Goal: Task Accomplishment & Management: Use online tool/utility

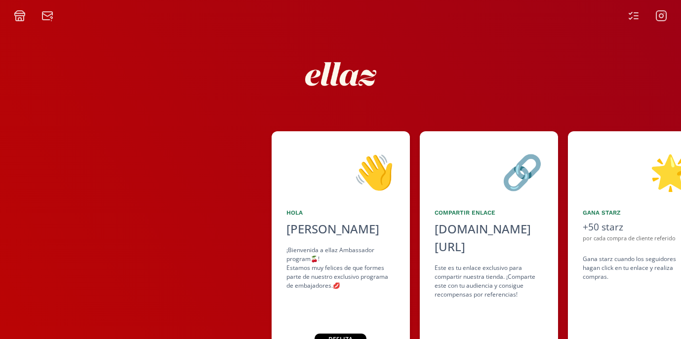
scroll to position [44, 0]
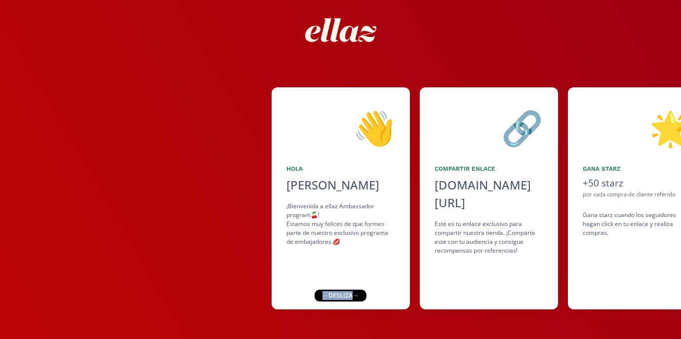
drag, startPoint x: 351, startPoint y: 298, endPoint x: 324, endPoint y: 294, distance: 27.9
click at [324, 294] on div "← desliza →" at bounding box center [340, 296] width 52 height 12
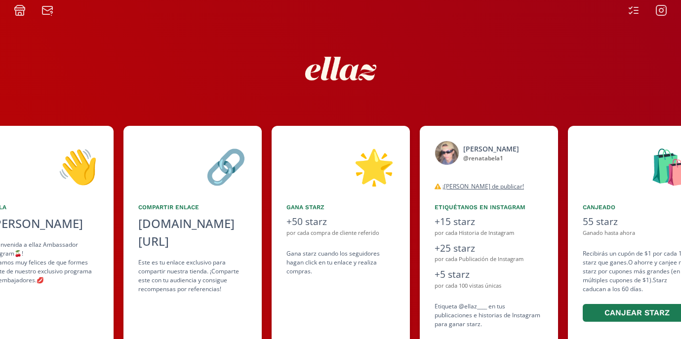
scroll to position [0, 0]
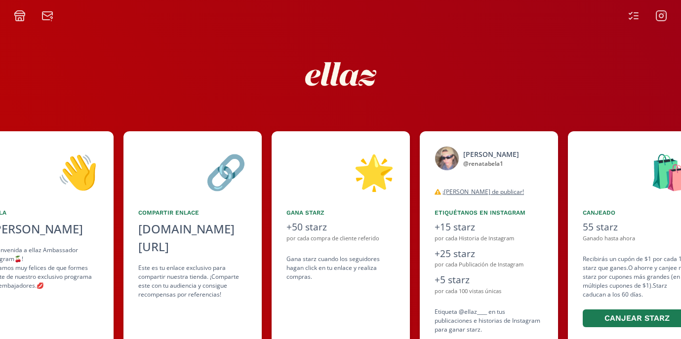
click at [17, 21] on icon at bounding box center [20, 18] width 8 height 5
click at [635, 17] on icon at bounding box center [633, 16] width 12 height 12
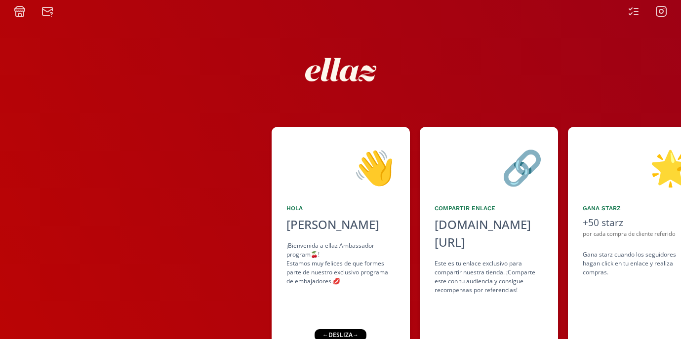
scroll to position [5, 0]
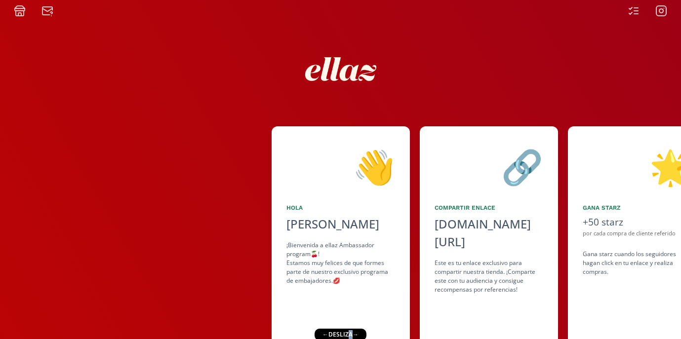
drag, startPoint x: 345, startPoint y: 332, endPoint x: 351, endPoint y: 332, distance: 5.9
click at [351, 332] on div "← desliza →" at bounding box center [340, 335] width 52 height 12
drag, startPoint x: 351, startPoint y: 332, endPoint x: 467, endPoint y: 326, distance: 115.6
click at [467, 326] on div "👋 [PERSON_NAME] ¡Bienvenida a ellaz Ambassador program🍒! Estamos muy felices de…" at bounding box center [340, 197] width 681 height 361
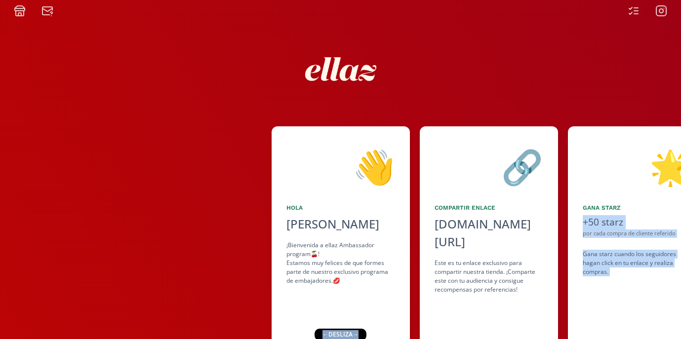
drag, startPoint x: 355, startPoint y: 332, endPoint x: 509, endPoint y: 332, distance: 154.0
click at [509, 332] on div "👋 [PERSON_NAME] ¡Bienvenida a ellaz Ambassador program🍒! Estamos muy felices de…" at bounding box center [340, 197] width 681 height 361
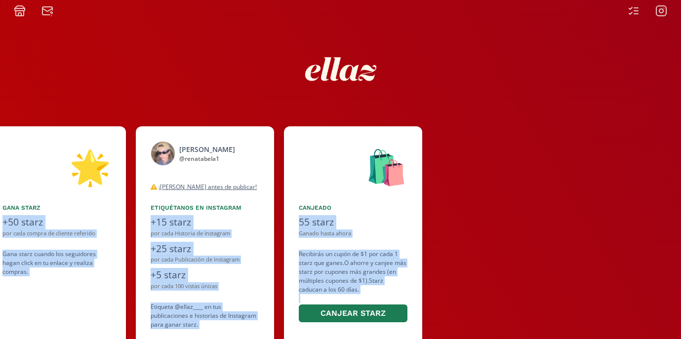
scroll to position [0, 592]
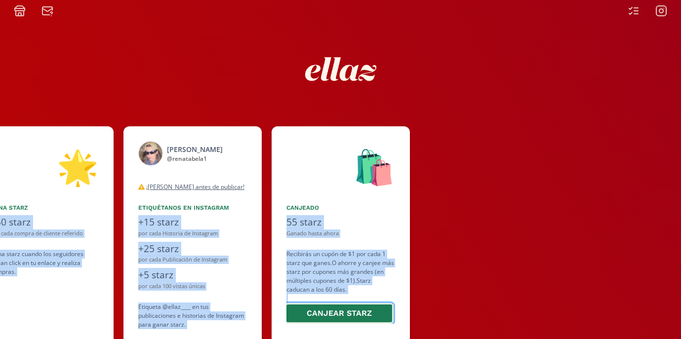
click at [375, 303] on button "Canjear starz" at bounding box center [339, 313] width 109 height 21
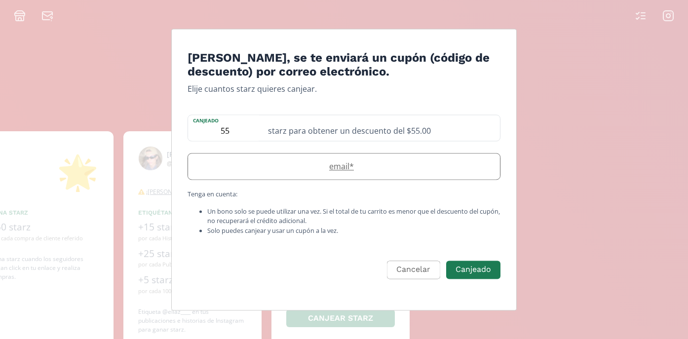
click at [340, 172] on label "email *" at bounding box center [339, 167] width 302 height 12
type input "[EMAIL_ADDRESS][DOMAIN_NAME]"
click at [476, 271] on button "Canjeado" at bounding box center [473, 269] width 57 height 21
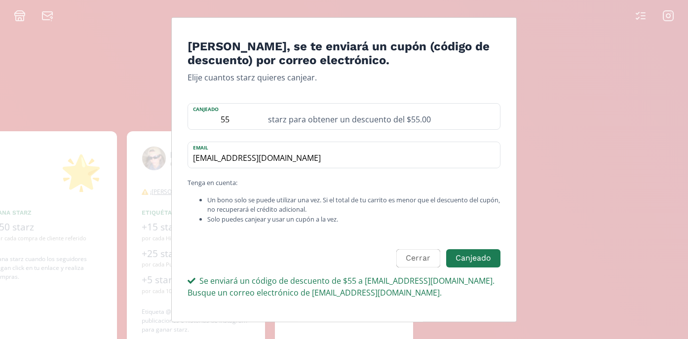
click at [546, 225] on div "[PERSON_NAME], se te enviará un cupón (código de descuento) por correo electrón…" at bounding box center [344, 169] width 688 height 339
